Goal: Obtain resource: Download file/media

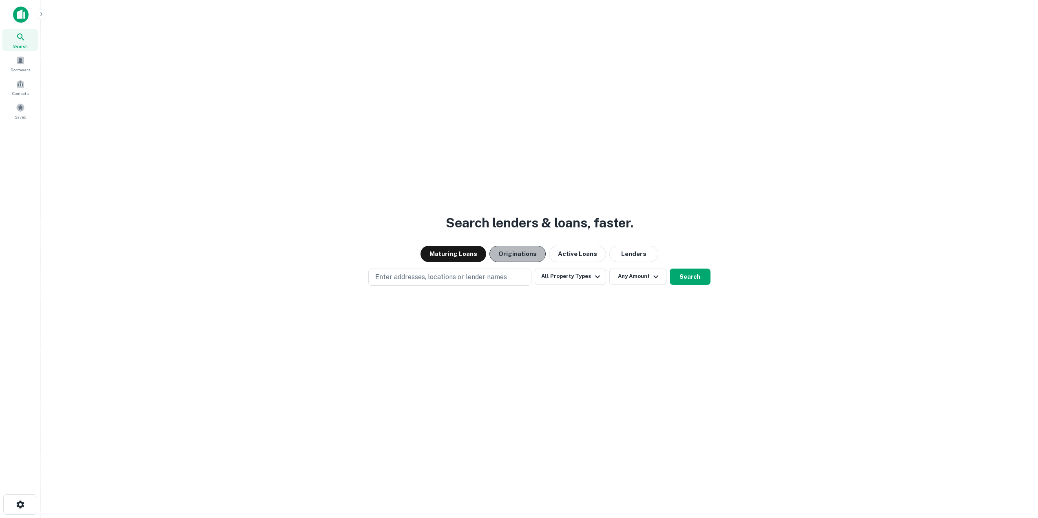
click at [519, 257] on button "Originations" at bounding box center [517, 254] width 56 height 16
click at [571, 272] on button "All Property Types" at bounding box center [570, 277] width 71 height 16
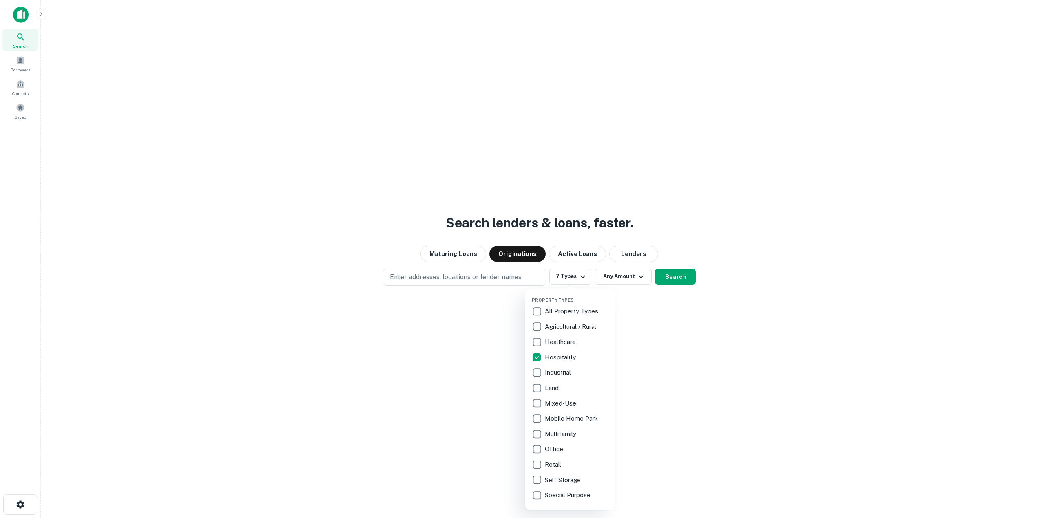
click at [628, 299] on div at bounding box center [522, 259] width 1044 height 518
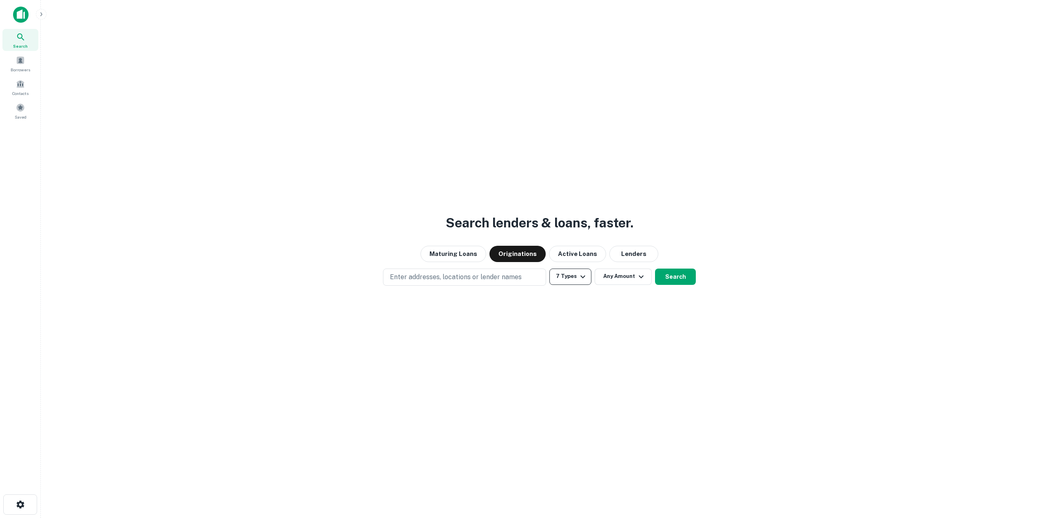
click at [560, 269] on button "7 Types" at bounding box center [570, 277] width 42 height 16
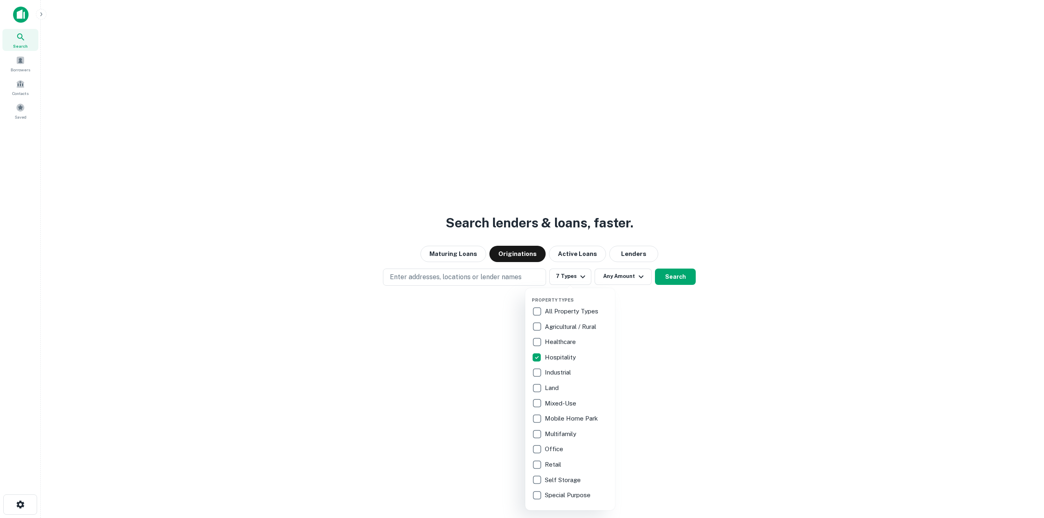
drag, startPoint x: 691, startPoint y: 335, endPoint x: 649, endPoint y: 294, distance: 58.5
click at [690, 335] on div at bounding box center [522, 259] width 1044 height 518
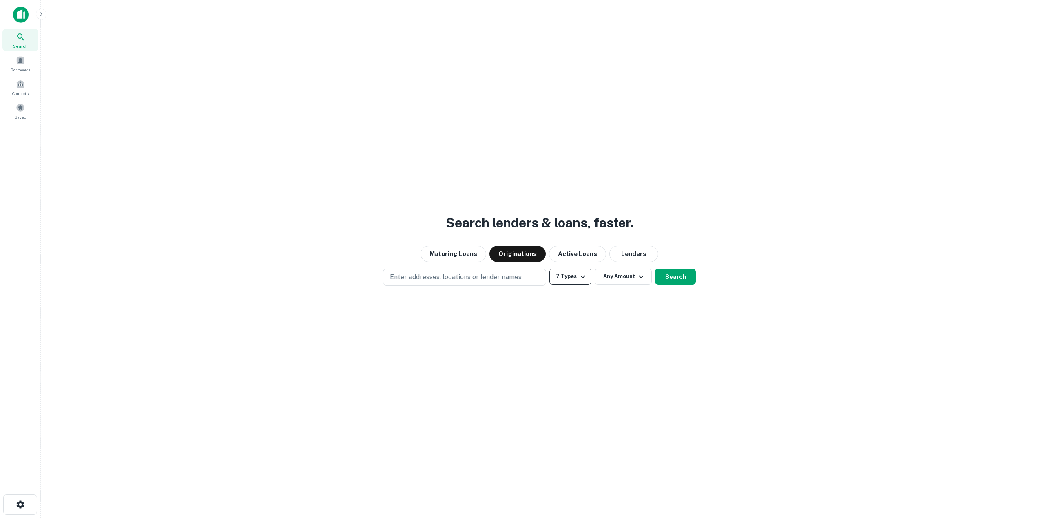
click at [582, 277] on icon "button" at bounding box center [583, 277] width 10 height 10
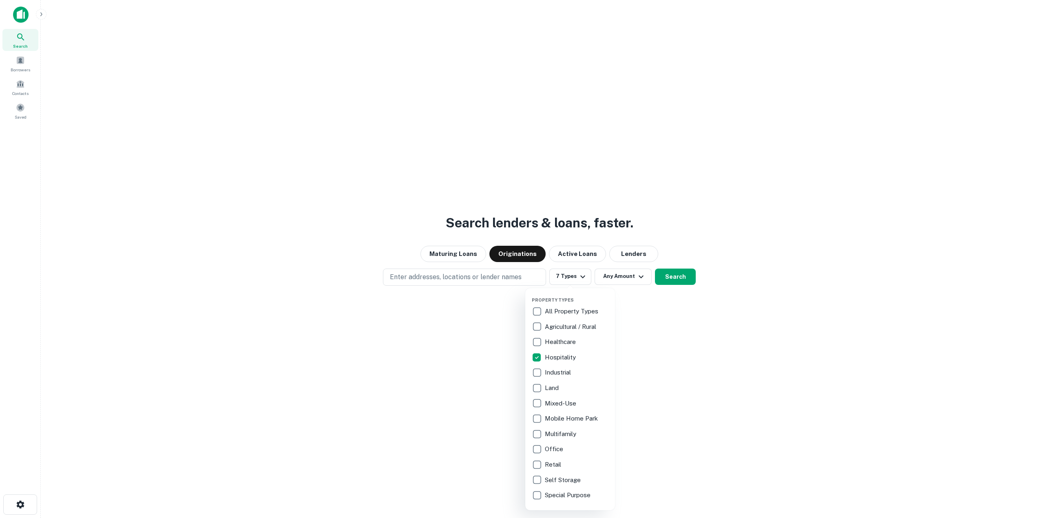
click at [688, 369] on div at bounding box center [522, 259] width 1044 height 518
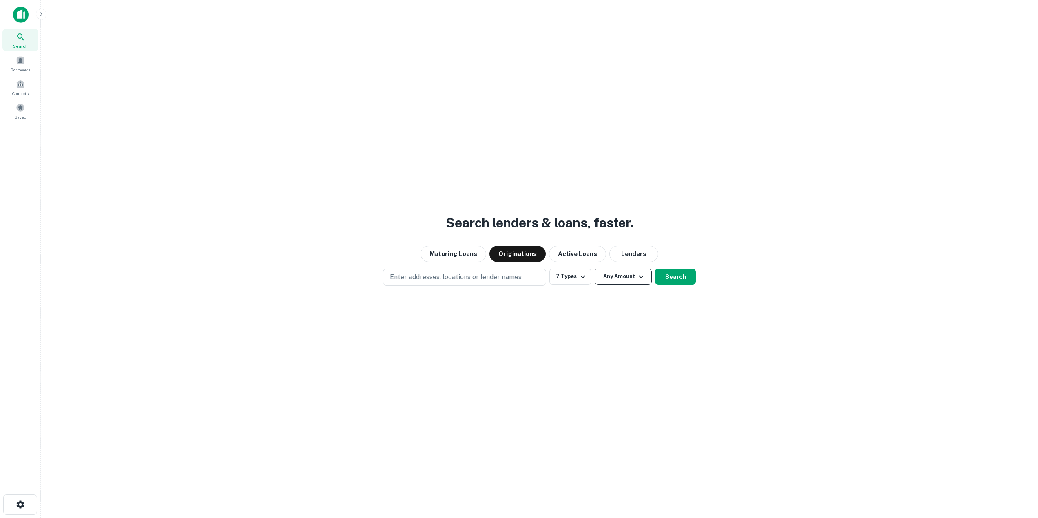
click at [631, 281] on button "Any Amount" at bounding box center [623, 277] width 57 height 16
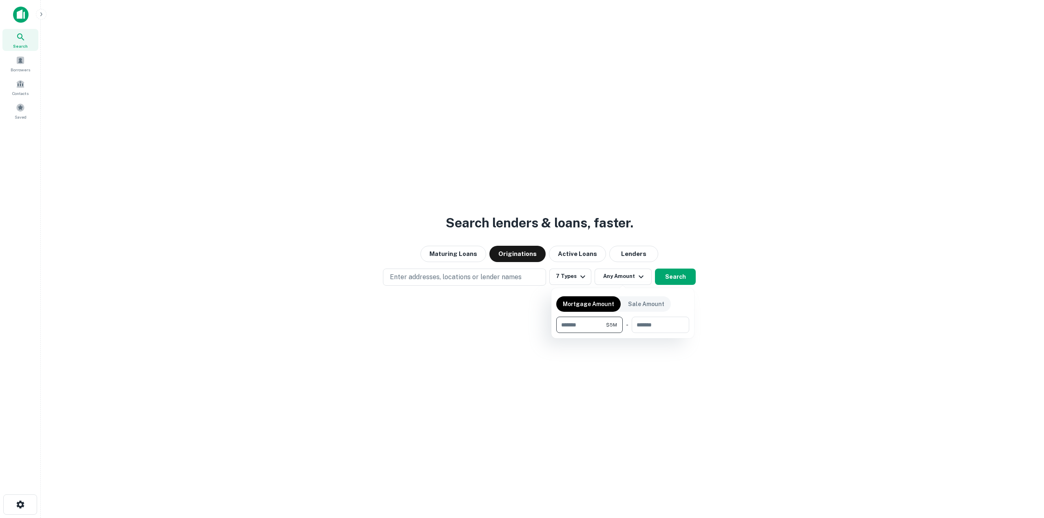
type input "*******"
click at [696, 270] on div at bounding box center [522, 259] width 1044 height 518
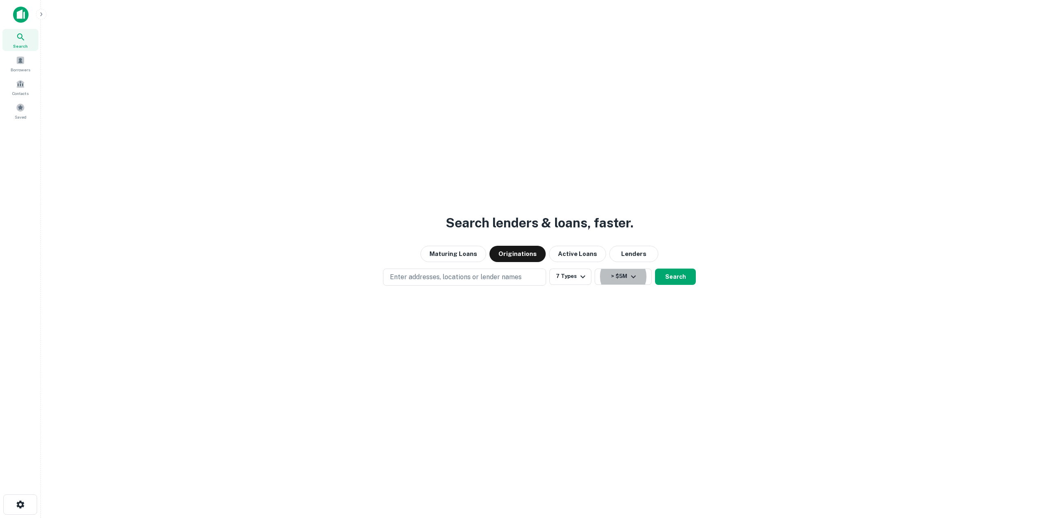
click at [683, 276] on button "Search" at bounding box center [675, 277] width 41 height 16
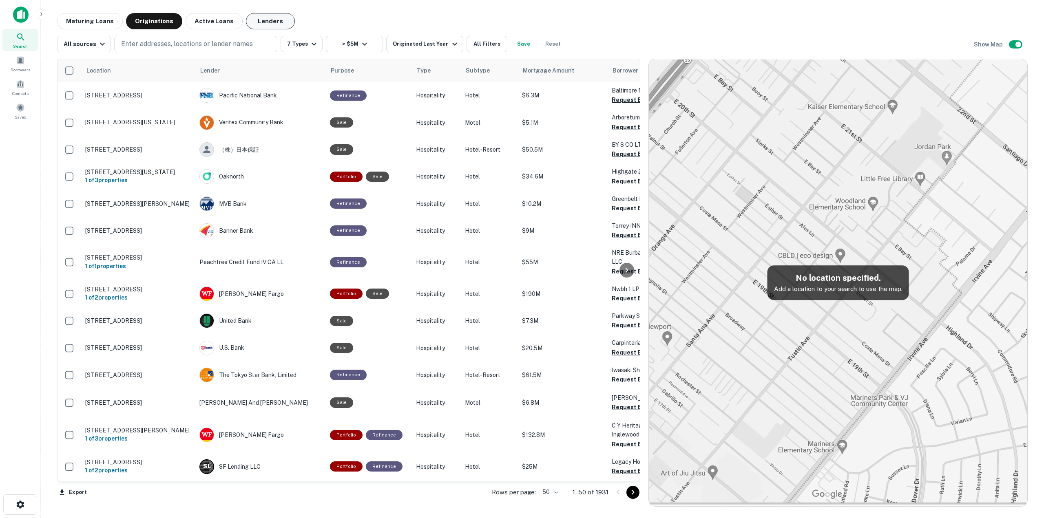
click at [261, 22] on button "Lenders" at bounding box center [270, 21] width 49 height 16
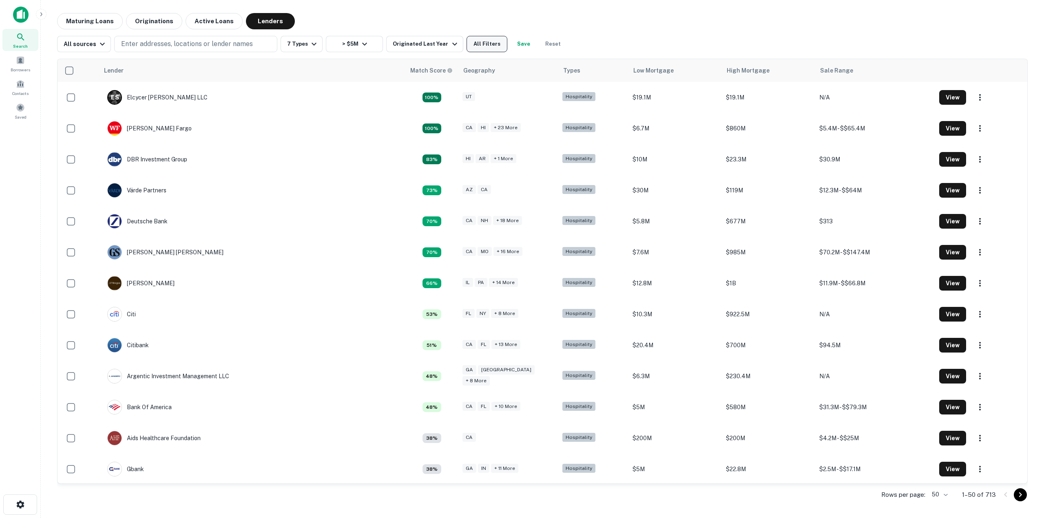
click at [470, 42] on button "All Filters" at bounding box center [487, 44] width 41 height 16
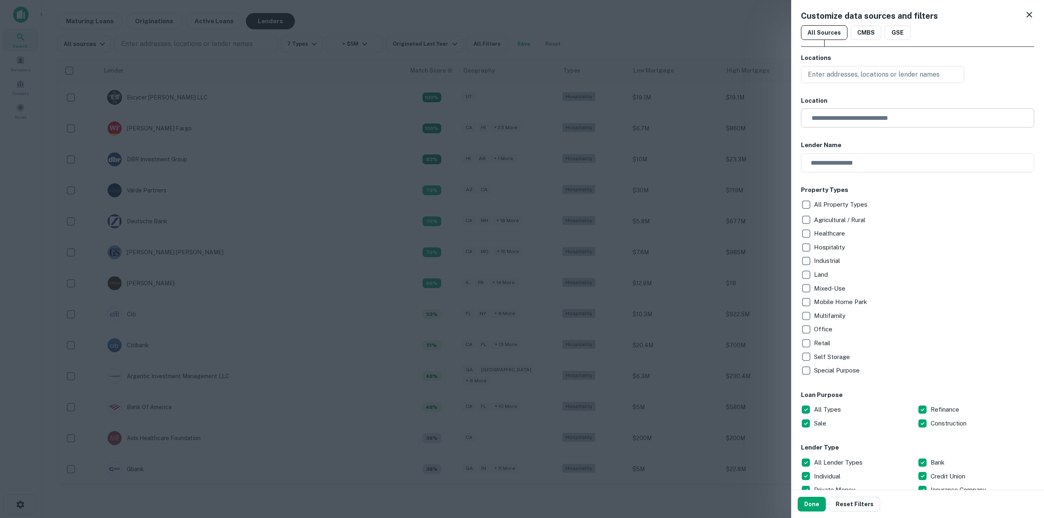
click at [852, 120] on input "text" at bounding box center [921, 117] width 228 height 19
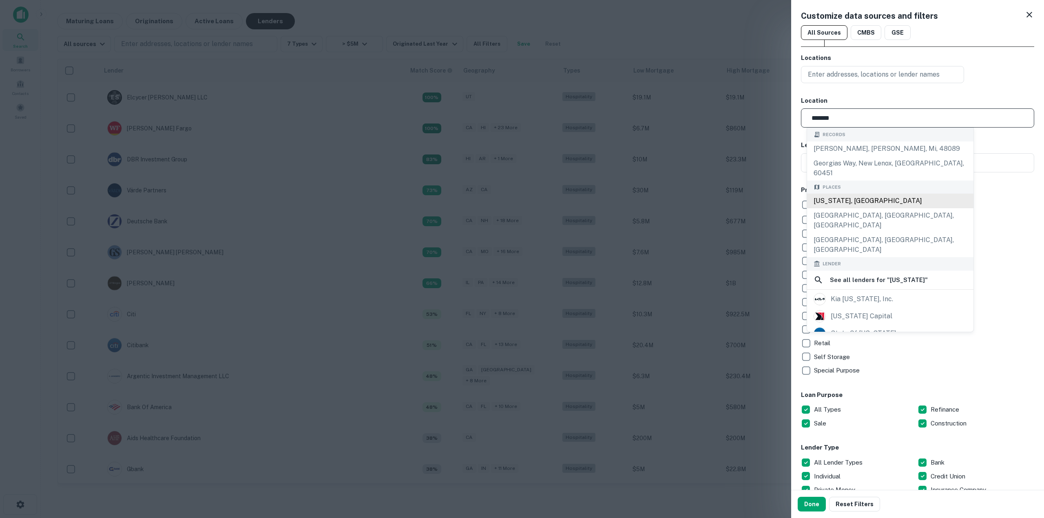
click at [904, 194] on div "[US_STATE], [GEOGRAPHIC_DATA]" at bounding box center [890, 201] width 166 height 15
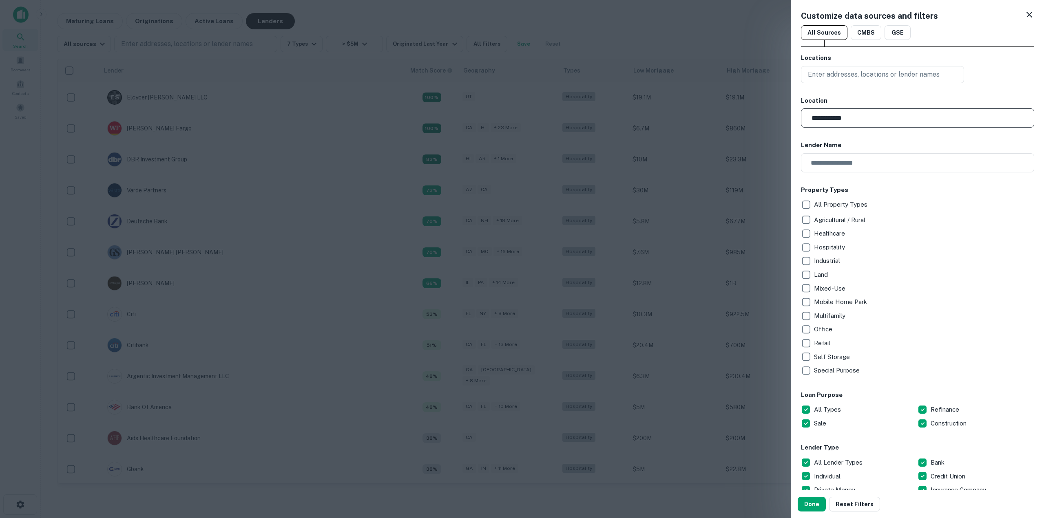
type input "**********"
click at [812, 505] on button "Done" at bounding box center [812, 504] width 28 height 15
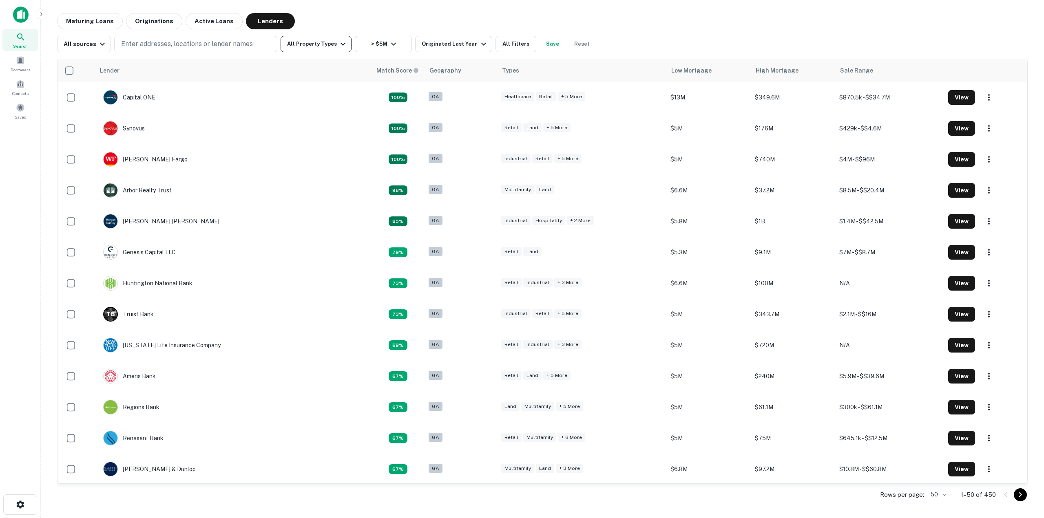
click at [332, 43] on button "All Property Types" at bounding box center [316, 44] width 71 height 16
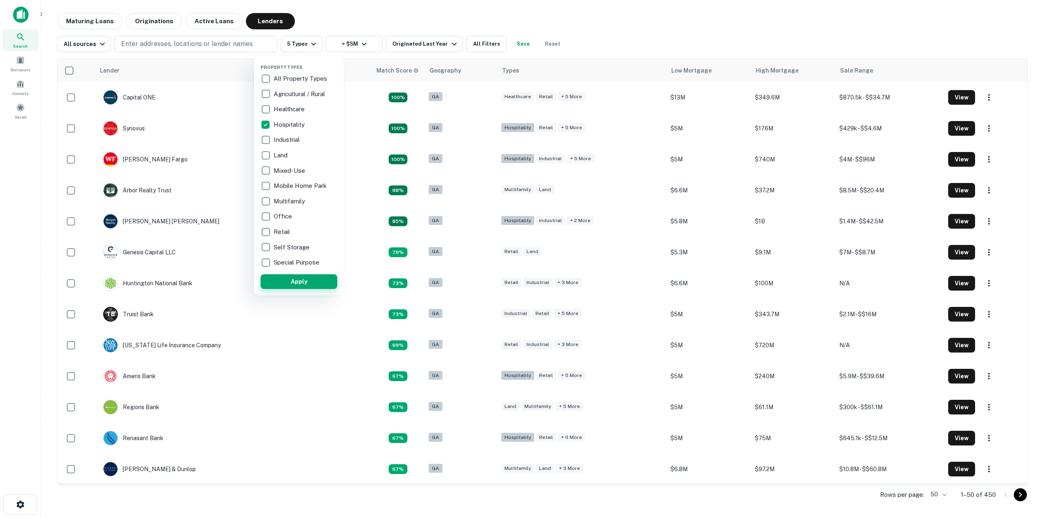
click at [308, 279] on button "Apply" at bounding box center [299, 281] width 77 height 15
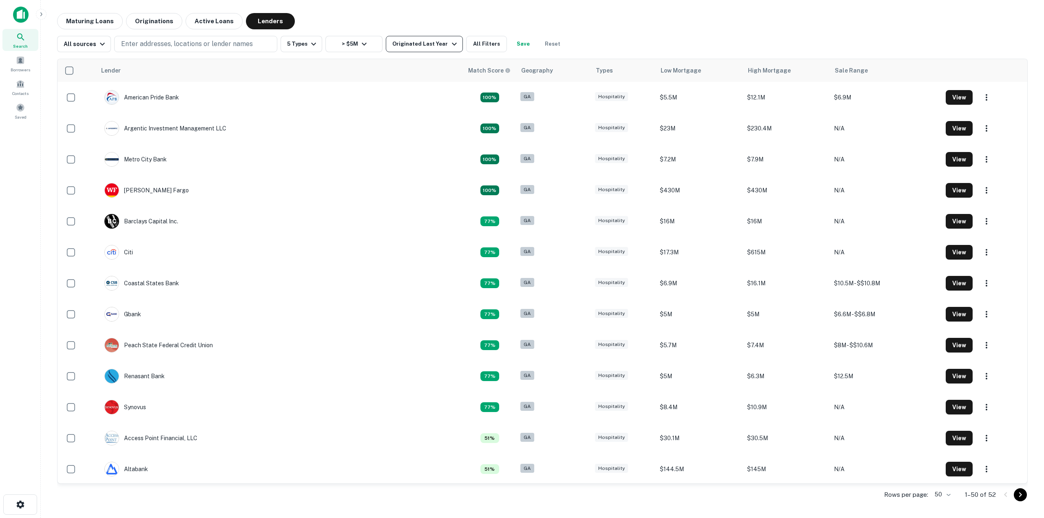
click at [449, 44] on icon "button" at bounding box center [454, 44] width 10 height 10
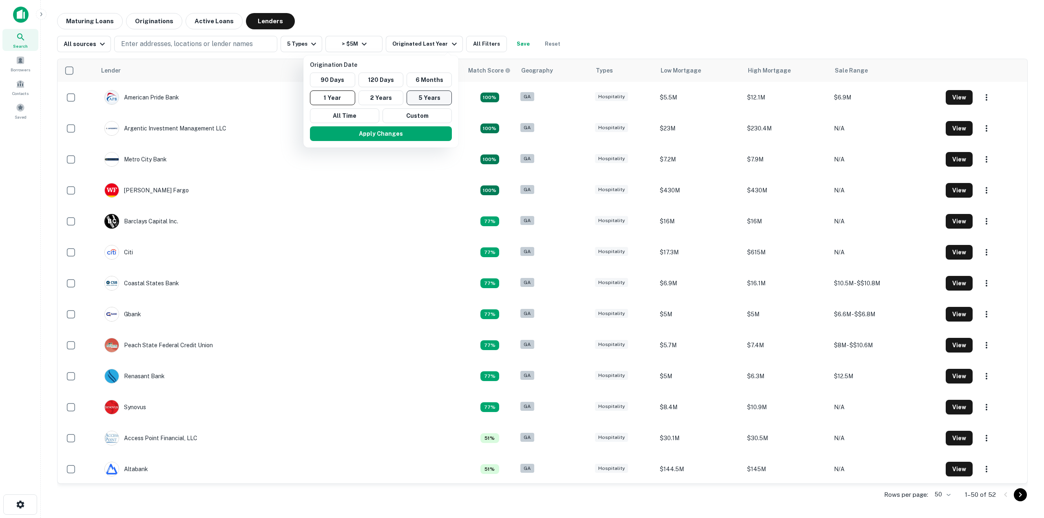
click at [441, 97] on button "5 Years" at bounding box center [429, 98] width 45 height 15
click at [423, 136] on button "Apply Changes" at bounding box center [389, 133] width 142 height 15
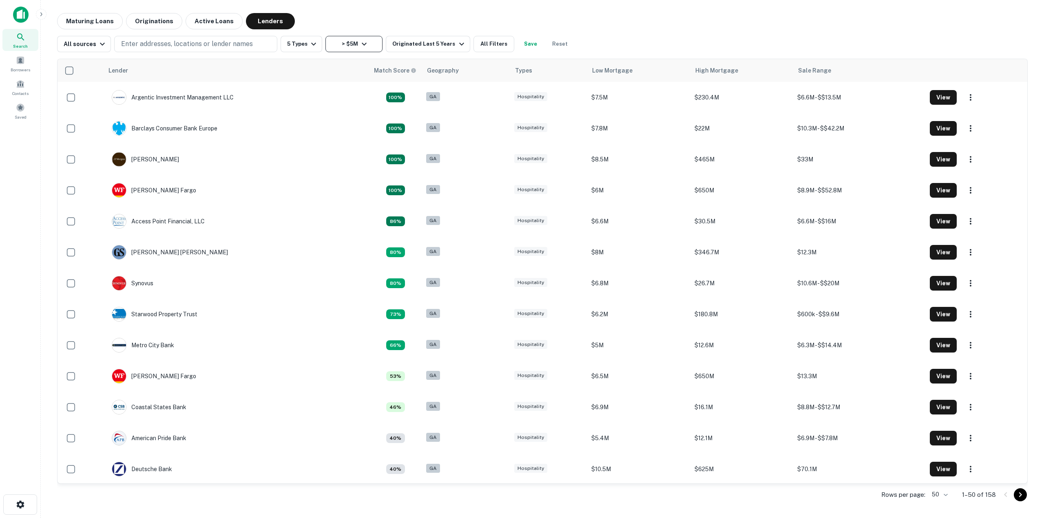
click at [343, 51] on button "> $5M" at bounding box center [353, 44] width 57 height 16
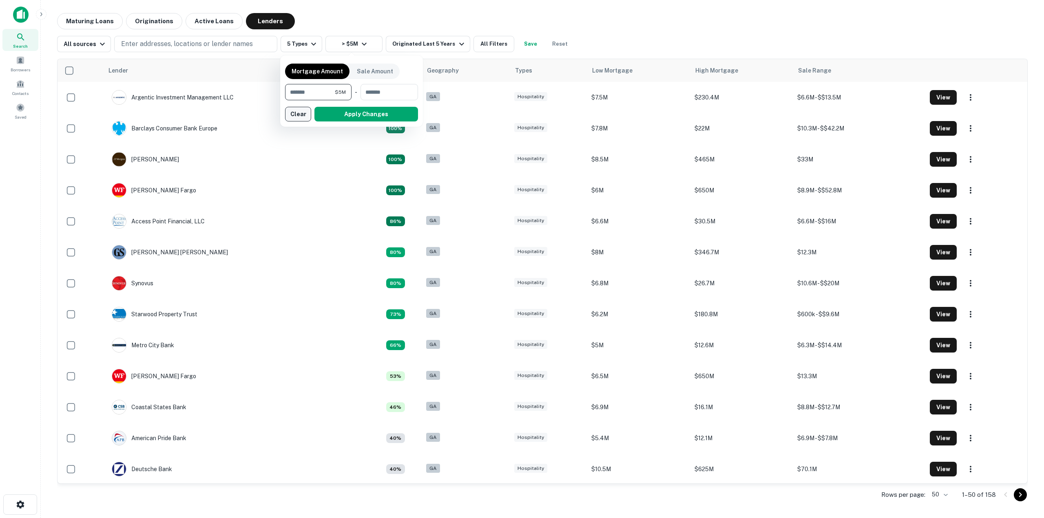
click at [302, 115] on button "Clear" at bounding box center [298, 114] width 26 height 15
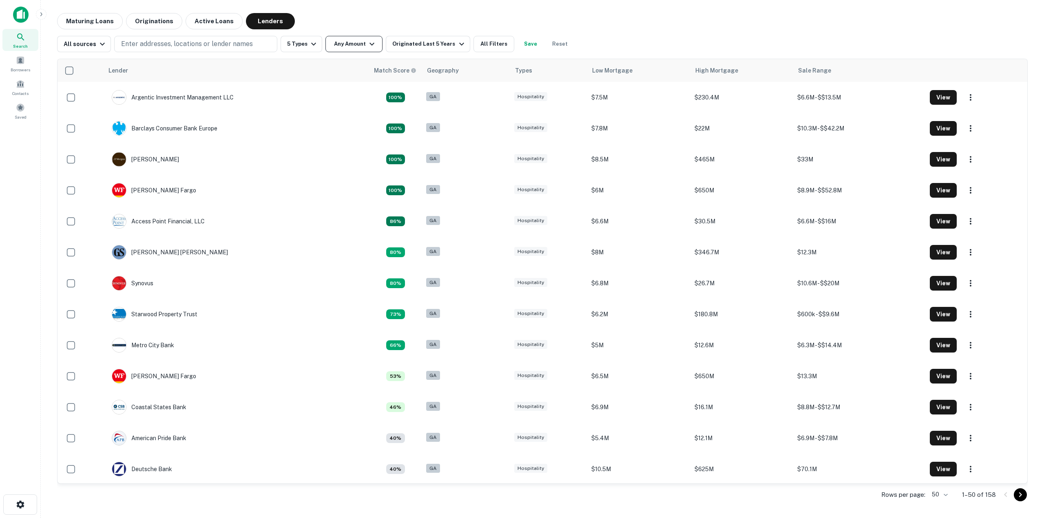
click at [345, 40] on button "Any Amount" at bounding box center [353, 44] width 57 height 16
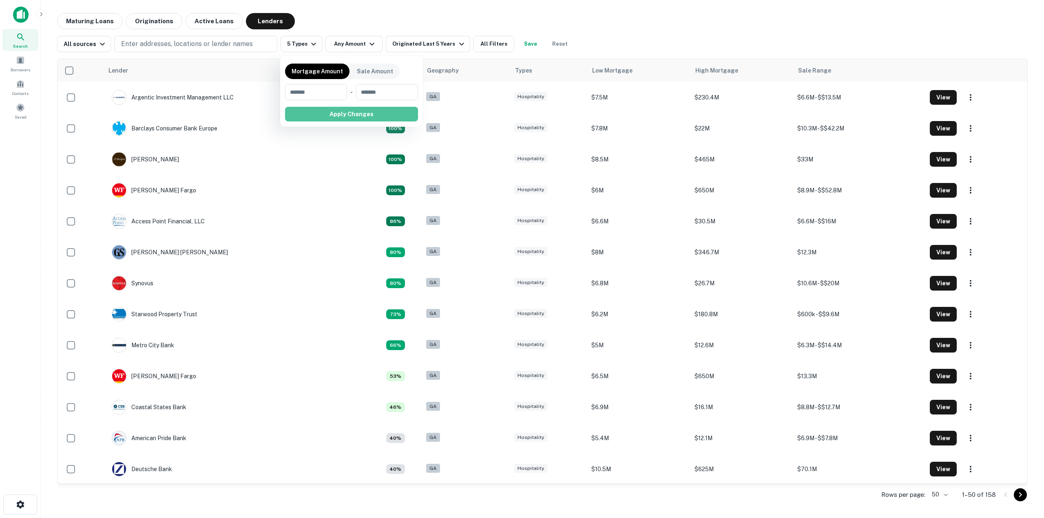
drag, startPoint x: 351, startPoint y: 109, endPoint x: 595, endPoint y: 31, distance: 256.4
click at [351, 111] on button "Apply Changes" at bounding box center [351, 114] width 133 height 15
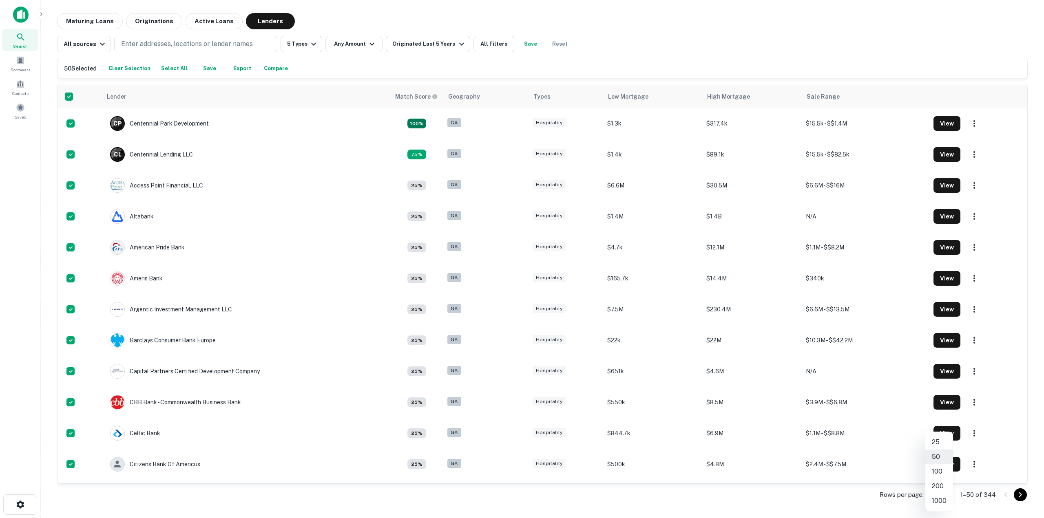
click at [938, 494] on body "Search Borrowers Contacts Saved Maturing Loans Originations Active Loans Lender…" at bounding box center [522, 259] width 1044 height 518
click at [942, 504] on li "1000" at bounding box center [939, 501] width 28 height 15
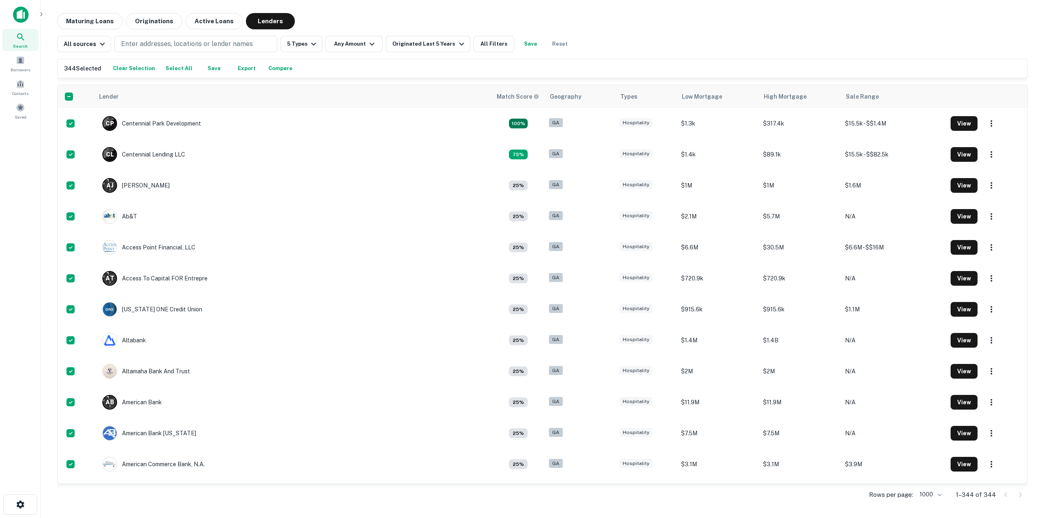
click at [244, 69] on button "Export" at bounding box center [247, 68] width 26 height 12
